Goal: Task Accomplishment & Management: Use online tool/utility

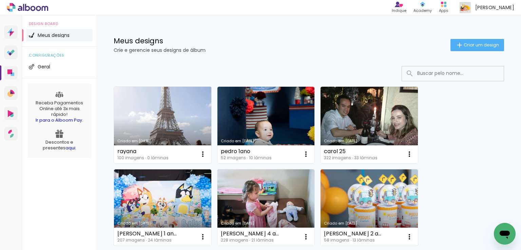
click at [189, 114] on link "Criado em [DATE]" at bounding box center [162, 125] width 97 height 77
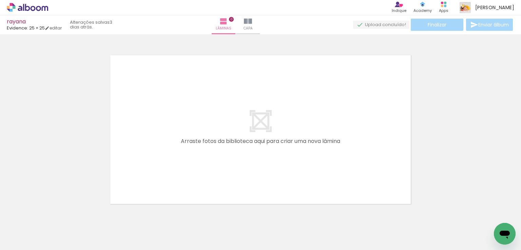
scroll to position [21, 0]
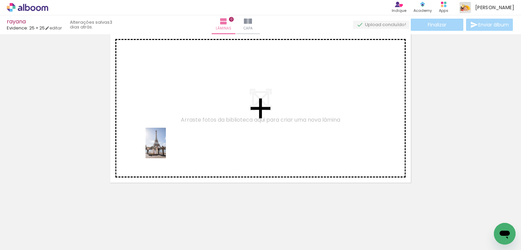
drag, startPoint x: 75, startPoint y: 232, endPoint x: 168, endPoint y: 147, distance: 125.8
click at [166, 148] on quentale-workspace at bounding box center [260, 125] width 521 height 250
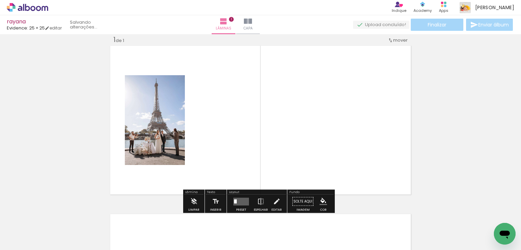
scroll to position [8, 0]
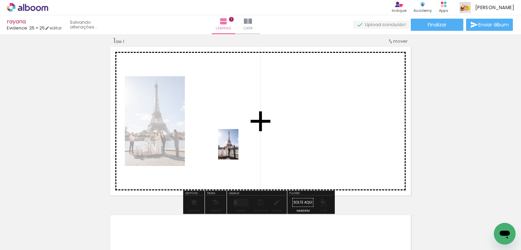
drag, startPoint x: 110, startPoint y: 228, endPoint x: 238, endPoint y: 150, distance: 150.4
click at [238, 150] on quentale-workspace at bounding box center [260, 125] width 521 height 250
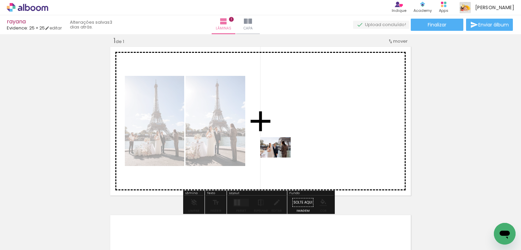
drag, startPoint x: 146, startPoint y: 230, endPoint x: 280, endPoint y: 160, distance: 151.3
click at [281, 157] on quentale-workspace at bounding box center [260, 125] width 521 height 250
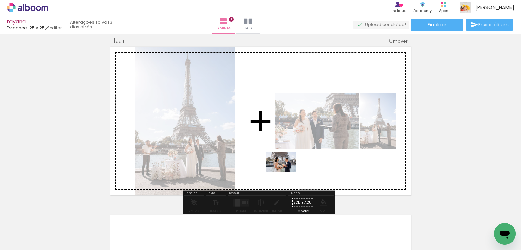
drag, startPoint x: 207, startPoint y: 217, endPoint x: 301, endPoint y: 164, distance: 107.7
click at [298, 168] on quentale-workspace at bounding box center [260, 125] width 521 height 250
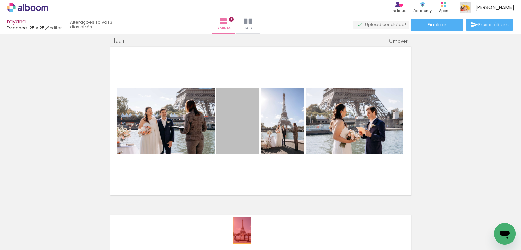
drag, startPoint x: 241, startPoint y: 128, endPoint x: 239, endPoint y: 231, distance: 102.8
click at [239, 231] on quentale-workspace at bounding box center [260, 125] width 521 height 250
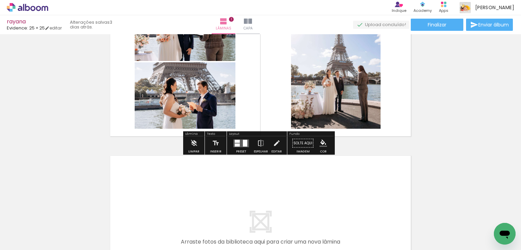
scroll to position [136, 0]
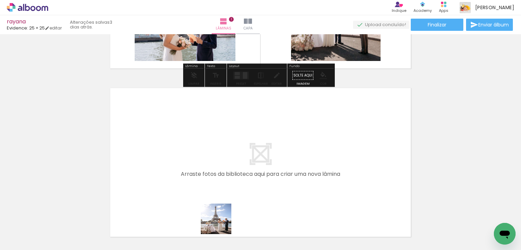
drag, startPoint x: 221, startPoint y: 237, endPoint x: 281, endPoint y: 220, distance: 62.1
click at [221, 165] on quentale-workspace at bounding box center [260, 125] width 521 height 250
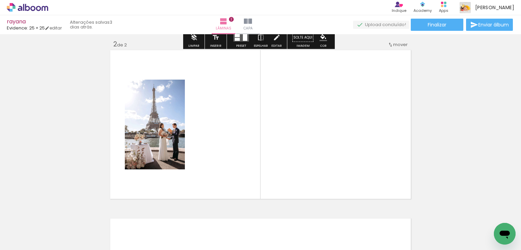
scroll to position [177, 0]
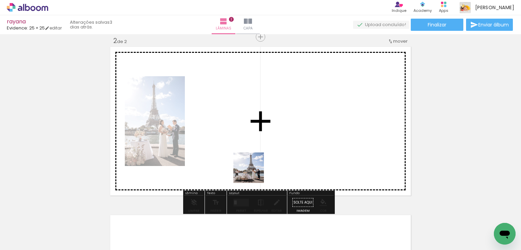
drag, startPoint x: 260, startPoint y: 241, endPoint x: 259, endPoint y: 157, distance: 84.1
click at [251, 153] on quentale-workspace at bounding box center [260, 125] width 521 height 250
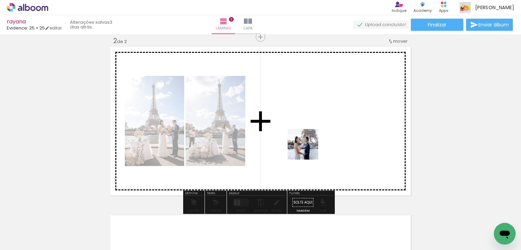
drag, startPoint x: 296, startPoint y: 232, endPoint x: 308, endPoint y: 149, distance: 84.3
click at [308, 149] on quentale-workspace at bounding box center [260, 125] width 521 height 250
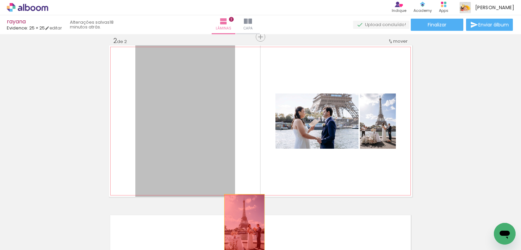
drag, startPoint x: 204, startPoint y: 135, endPoint x: 242, endPoint y: 225, distance: 97.9
click at [242, 225] on quentale-workspace at bounding box center [260, 125] width 521 height 250
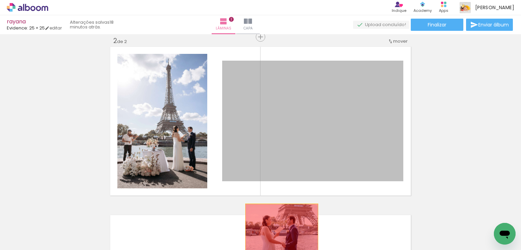
drag, startPoint x: 297, startPoint y: 139, endPoint x: 277, endPoint y: 229, distance: 91.3
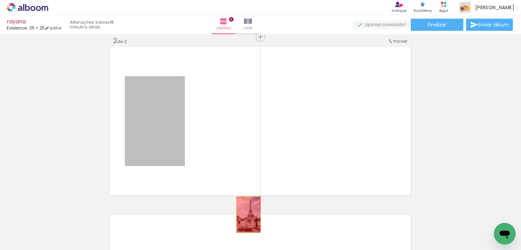
drag, startPoint x: 171, startPoint y: 130, endPoint x: 248, endPoint y: 223, distance: 120.2
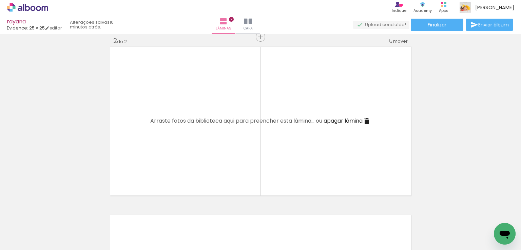
scroll to position [0, 434]
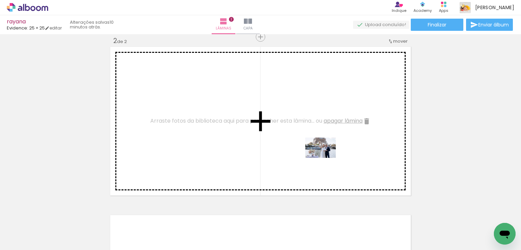
drag, startPoint x: 175, startPoint y: 232, endPoint x: 326, endPoint y: 158, distance: 167.9
click at [326, 158] on quentale-workspace at bounding box center [260, 125] width 521 height 250
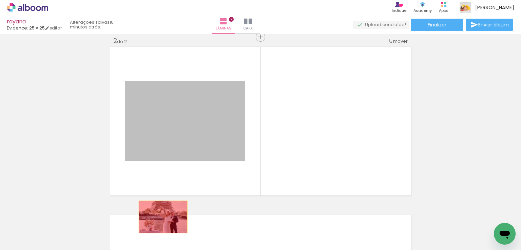
drag, startPoint x: 195, startPoint y: 120, endPoint x: 162, endPoint y: 223, distance: 108.4
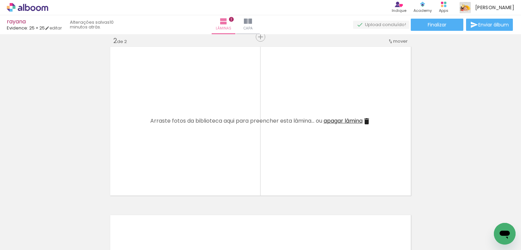
scroll to position [0, 633]
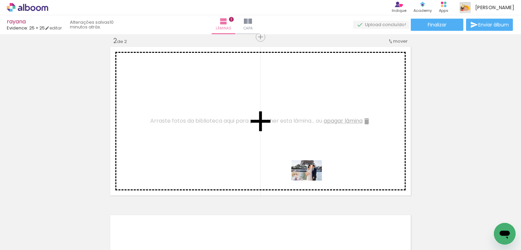
drag, startPoint x: 173, startPoint y: 214, endPoint x: 313, endPoint y: 180, distance: 144.5
click at [313, 180] on quentale-workspace at bounding box center [260, 125] width 521 height 250
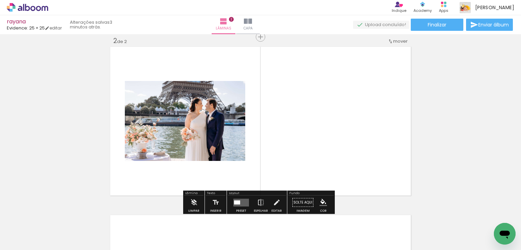
click at [241, 200] on quentale-layouter at bounding box center [241, 203] width 16 height 8
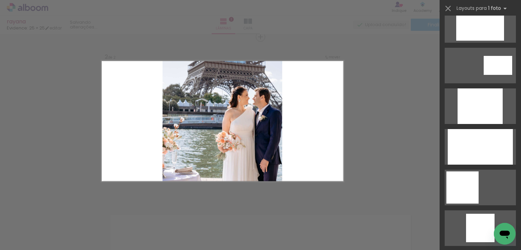
scroll to position [509, 0]
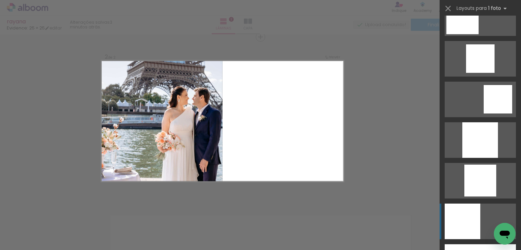
click at [465, 221] on div at bounding box center [463, 222] width 36 height 36
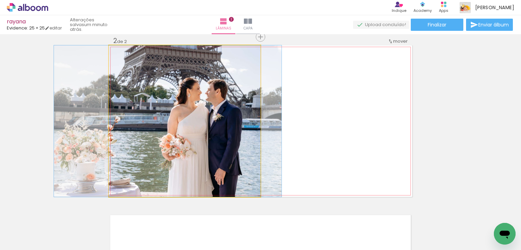
drag, startPoint x: 244, startPoint y: 120, endPoint x: 227, endPoint y: 112, distance: 18.8
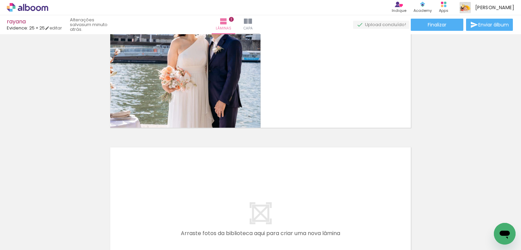
scroll to position [0, 882]
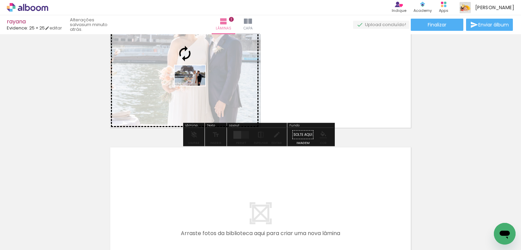
drag, startPoint x: 327, startPoint y: 231, endPoint x: 195, endPoint y: 86, distance: 196.4
click at [195, 86] on quentale-workspace at bounding box center [260, 125] width 521 height 250
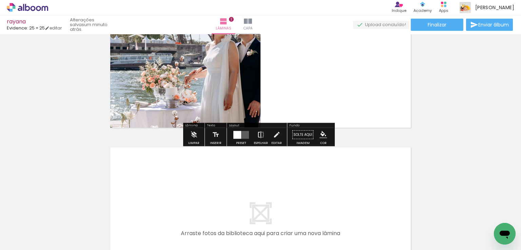
click at [259, 135] on iron-icon at bounding box center [260, 135] width 7 height 14
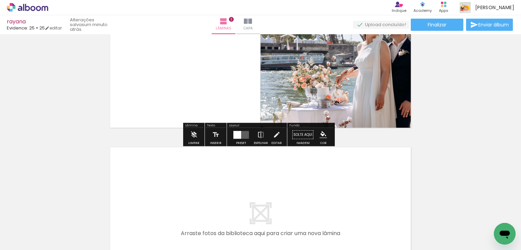
scroll to position [143, 0]
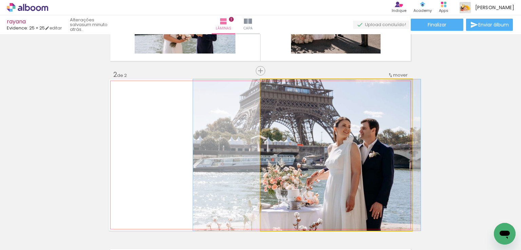
drag, startPoint x: 364, startPoint y: 144, endPoint x: 335, endPoint y: 138, distance: 29.1
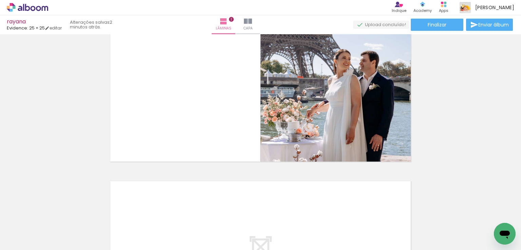
scroll to position [0, 1598]
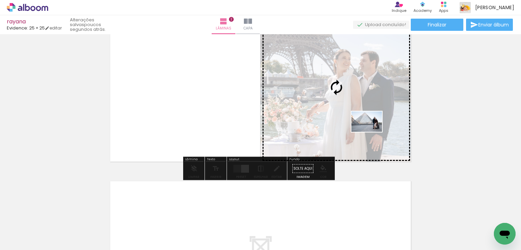
drag, startPoint x: 185, startPoint y: 231, endPoint x: 372, endPoint y: 132, distance: 211.8
click at [372, 132] on quentale-workspace at bounding box center [260, 125] width 521 height 250
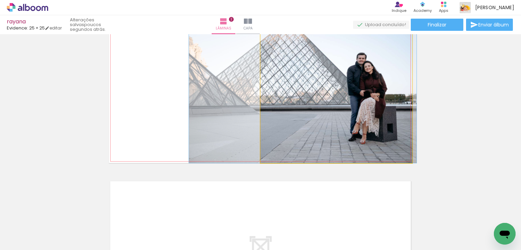
drag, startPoint x: 369, startPoint y: 132, endPoint x: 338, endPoint y: 129, distance: 31.3
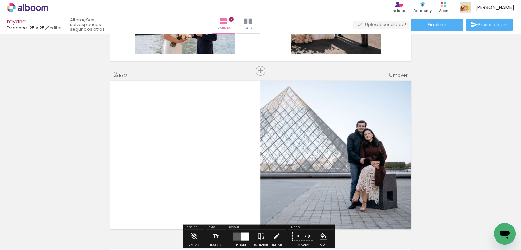
scroll to position [211, 0]
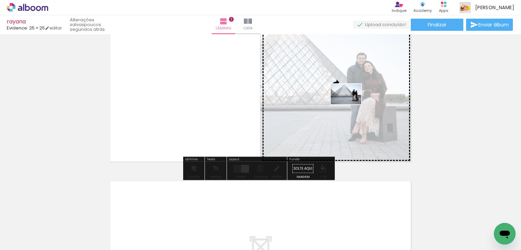
drag, startPoint x: 223, startPoint y: 232, endPoint x: 351, endPoint y: 104, distance: 181.3
click at [351, 104] on quentale-workspace at bounding box center [260, 125] width 521 height 250
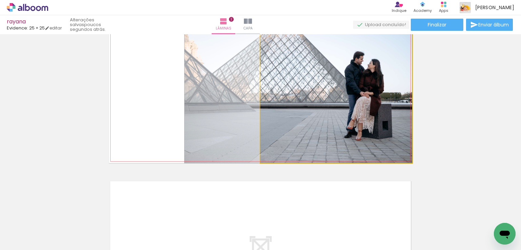
drag, startPoint x: 370, startPoint y: 103, endPoint x: 323, endPoint y: 103, distance: 46.8
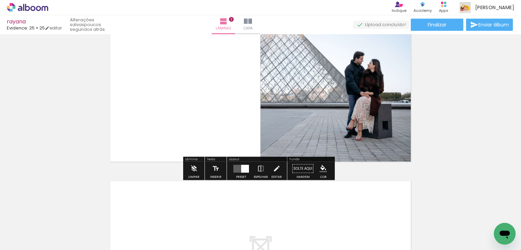
scroll to position [177, 0]
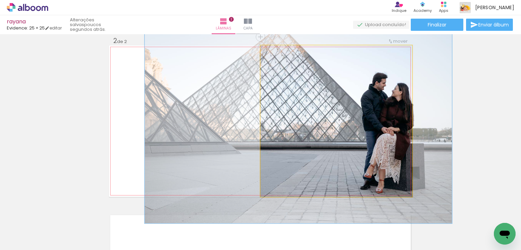
drag, startPoint x: 276, startPoint y: 53, endPoint x: 285, endPoint y: 53, distance: 8.1
type paper-slider "135"
click at [285, 53] on div at bounding box center [284, 52] width 11 height 11
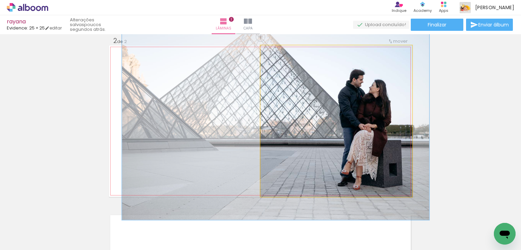
drag, startPoint x: 341, startPoint y: 103, endPoint x: 321, endPoint y: 99, distance: 21.0
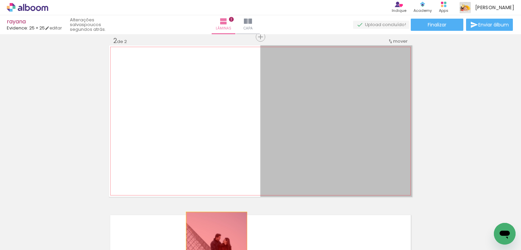
drag, startPoint x: 297, startPoint y: 150, endPoint x: 223, endPoint y: 229, distance: 108.2
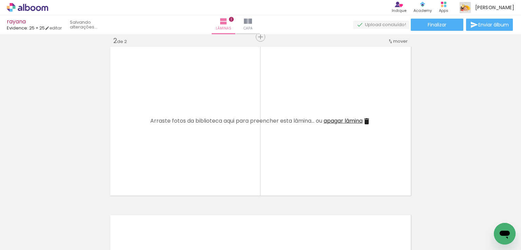
scroll to position [0, 2175]
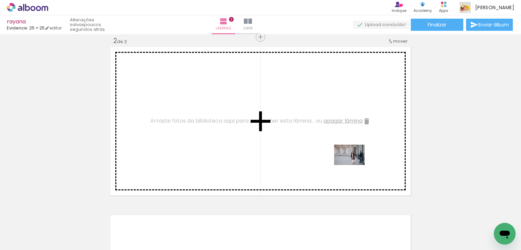
drag, startPoint x: 191, startPoint y: 218, endPoint x: 354, endPoint y: 165, distance: 172.1
click at [354, 165] on quentale-workspace at bounding box center [260, 125] width 521 height 250
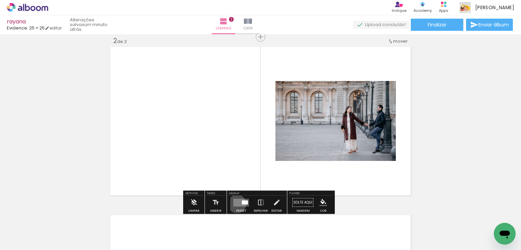
click at [235, 204] on quentale-layouter at bounding box center [241, 203] width 16 height 8
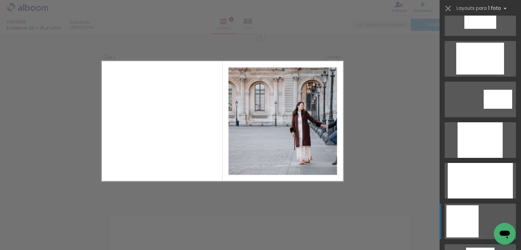
scroll to position [373, 0]
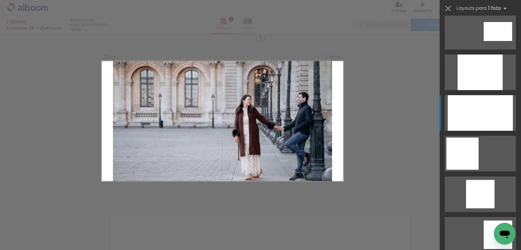
click at [489, 123] on div at bounding box center [480, 113] width 65 height 36
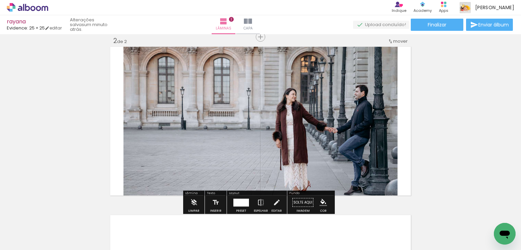
click at [241, 206] on div at bounding box center [241, 203] width 16 height 8
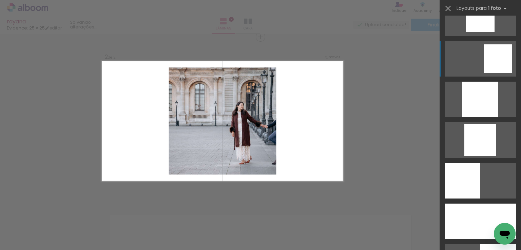
scroll to position [617, 0]
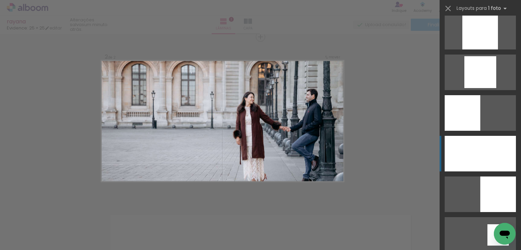
click at [479, 160] on div at bounding box center [480, 154] width 71 height 36
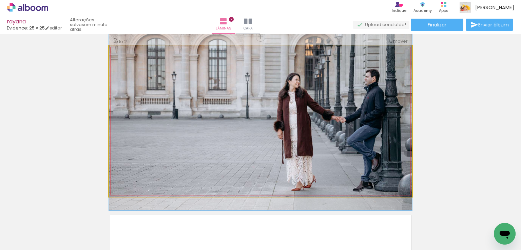
drag, startPoint x: 357, startPoint y: 155, endPoint x: 361, endPoint y: 143, distance: 12.0
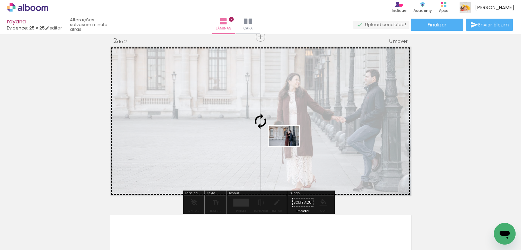
drag, startPoint x: 102, startPoint y: 230, endPoint x: 289, endPoint y: 146, distance: 205.1
click at [289, 146] on quentale-workspace at bounding box center [260, 125] width 521 height 250
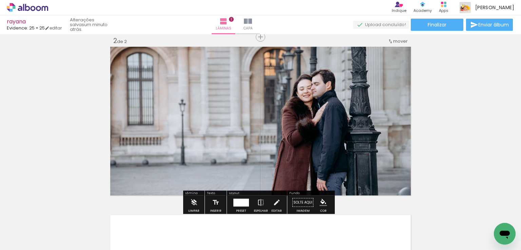
scroll to position [0, 2045]
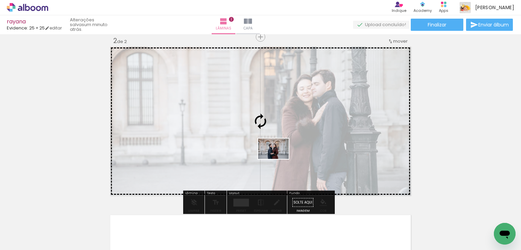
drag, startPoint x: 117, startPoint y: 219, endPoint x: 278, endPoint y: 159, distance: 172.5
click at [278, 159] on quentale-workspace at bounding box center [260, 125] width 521 height 250
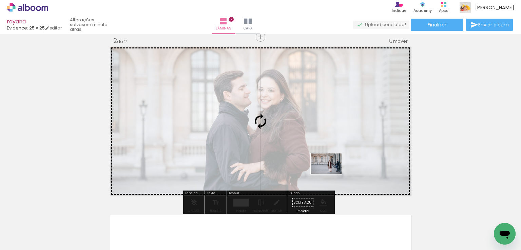
drag, startPoint x: 286, startPoint y: 225, endPoint x: 331, endPoint y: 174, distance: 68.5
click at [331, 174] on quentale-workspace at bounding box center [260, 125] width 521 height 250
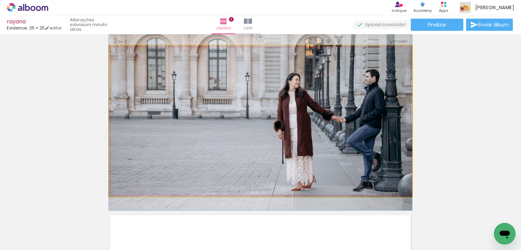
drag, startPoint x: 371, startPoint y: 169, endPoint x: 371, endPoint y: 159, distance: 9.9
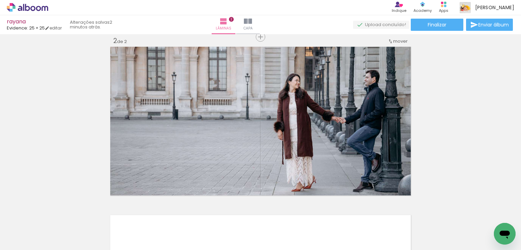
scroll to position [0, 1865]
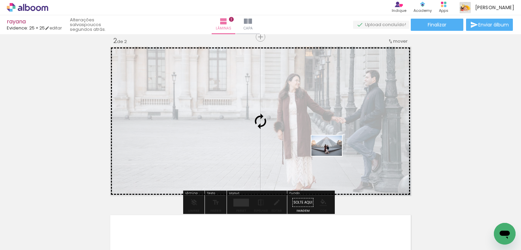
drag, startPoint x: 114, startPoint y: 232, endPoint x: 332, endPoint y: 156, distance: 230.6
click at [332, 156] on quentale-workspace at bounding box center [260, 125] width 521 height 250
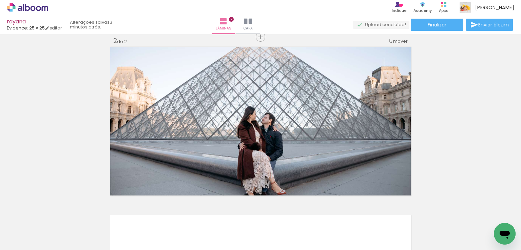
scroll to position [0, 2043]
